Goal: Check status

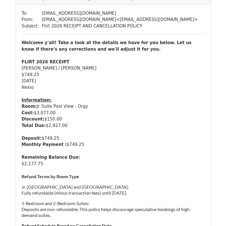
scroll to position [51, 0]
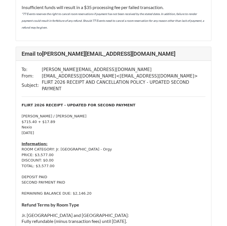
scroll to position [431, 0]
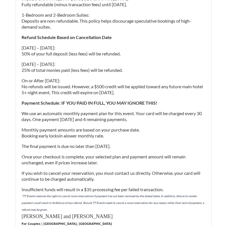
scroll to position [228, 0]
